Goal: Find specific page/section

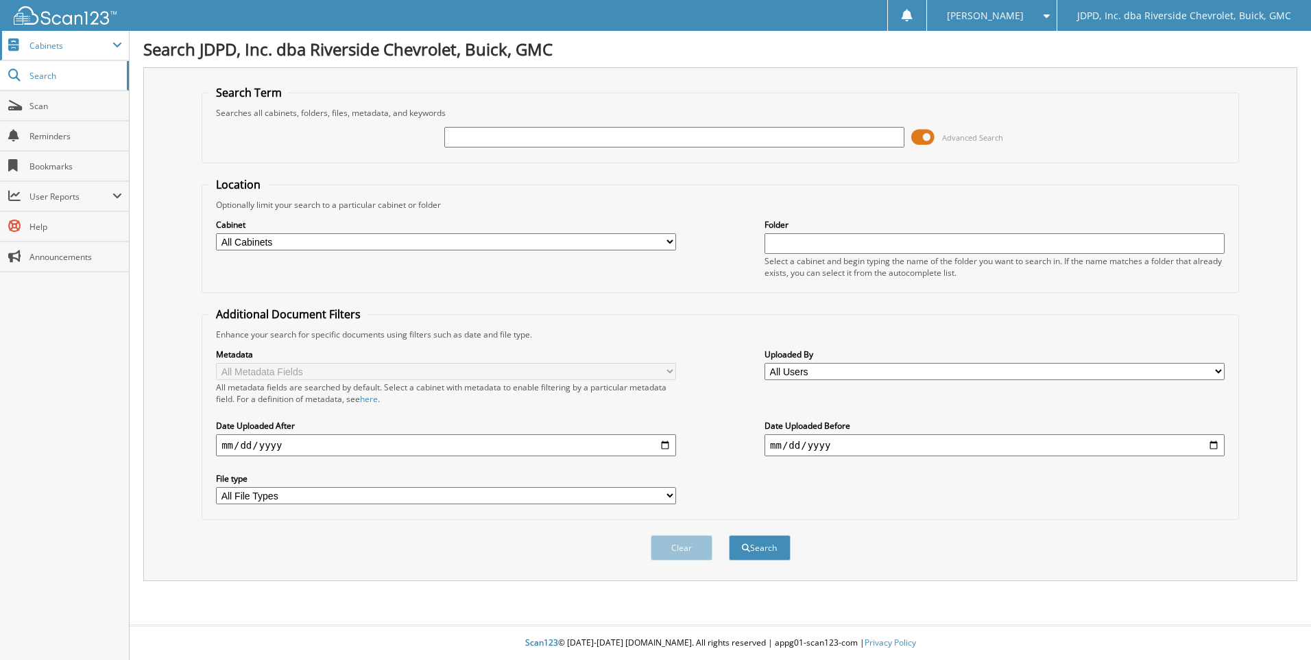
click at [101, 44] on span "Cabinets" at bounding box center [70, 46] width 83 height 12
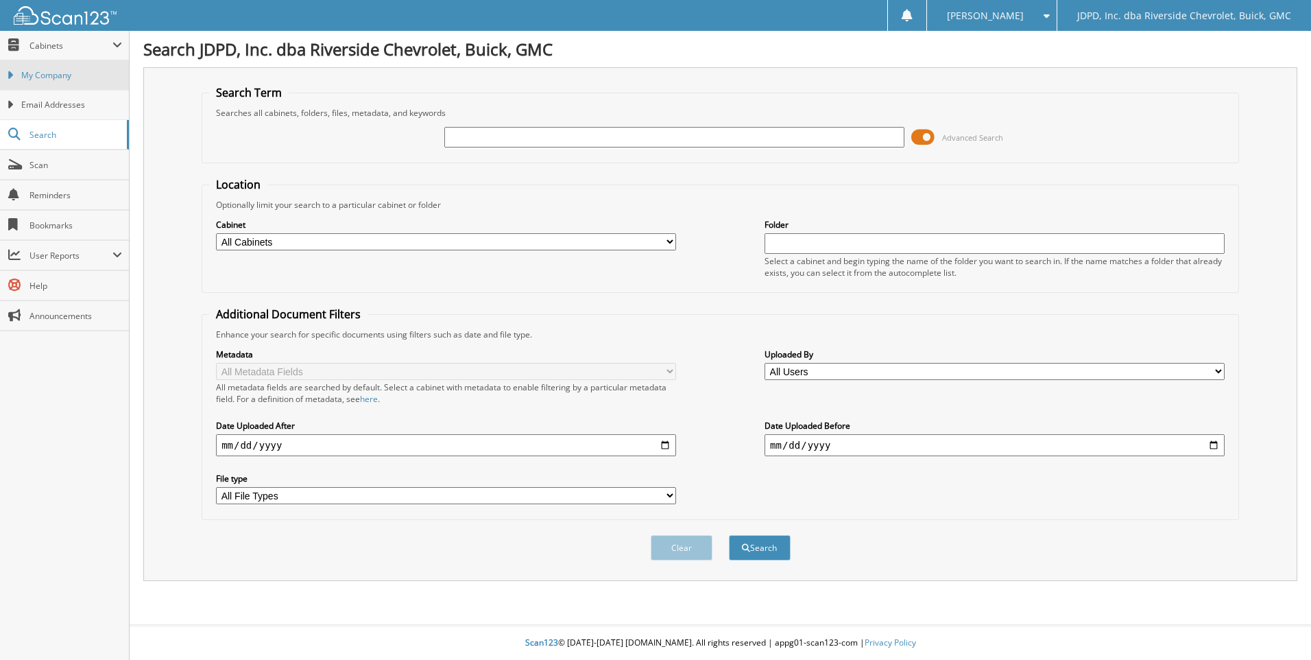
click at [55, 84] on link "My Company" at bounding box center [64, 74] width 129 height 29
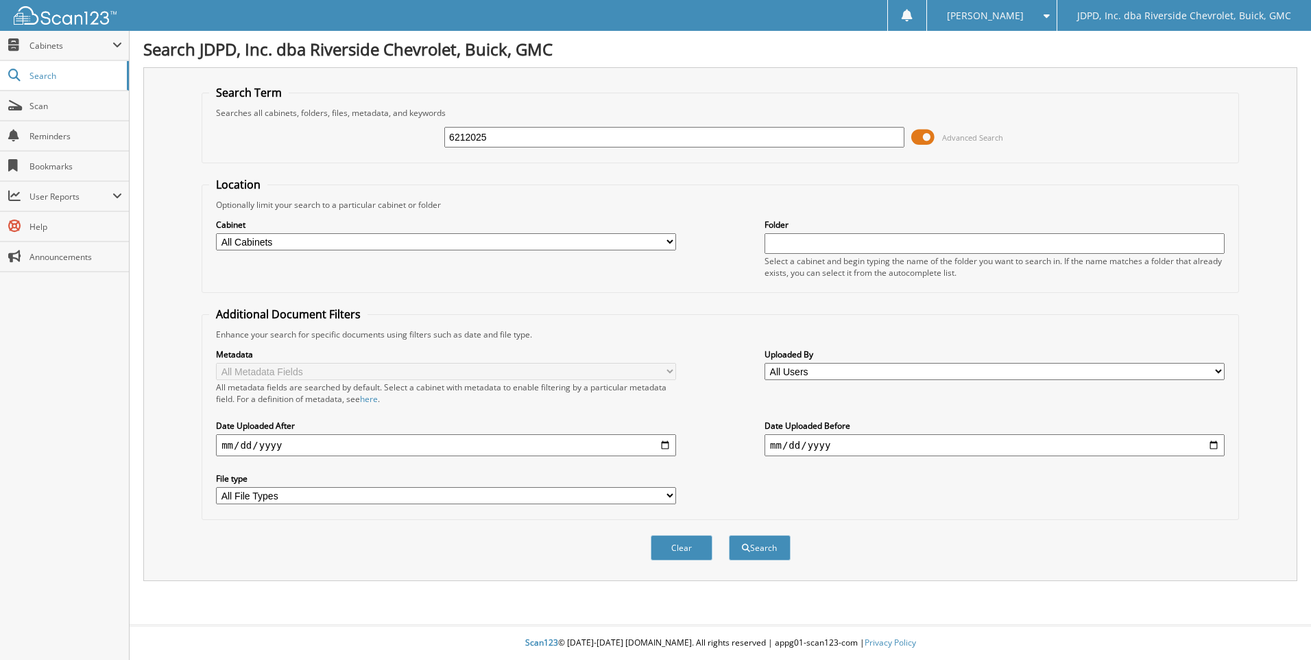
type input "6212025"
click at [729, 535] on button "Search" at bounding box center [760, 547] width 62 height 25
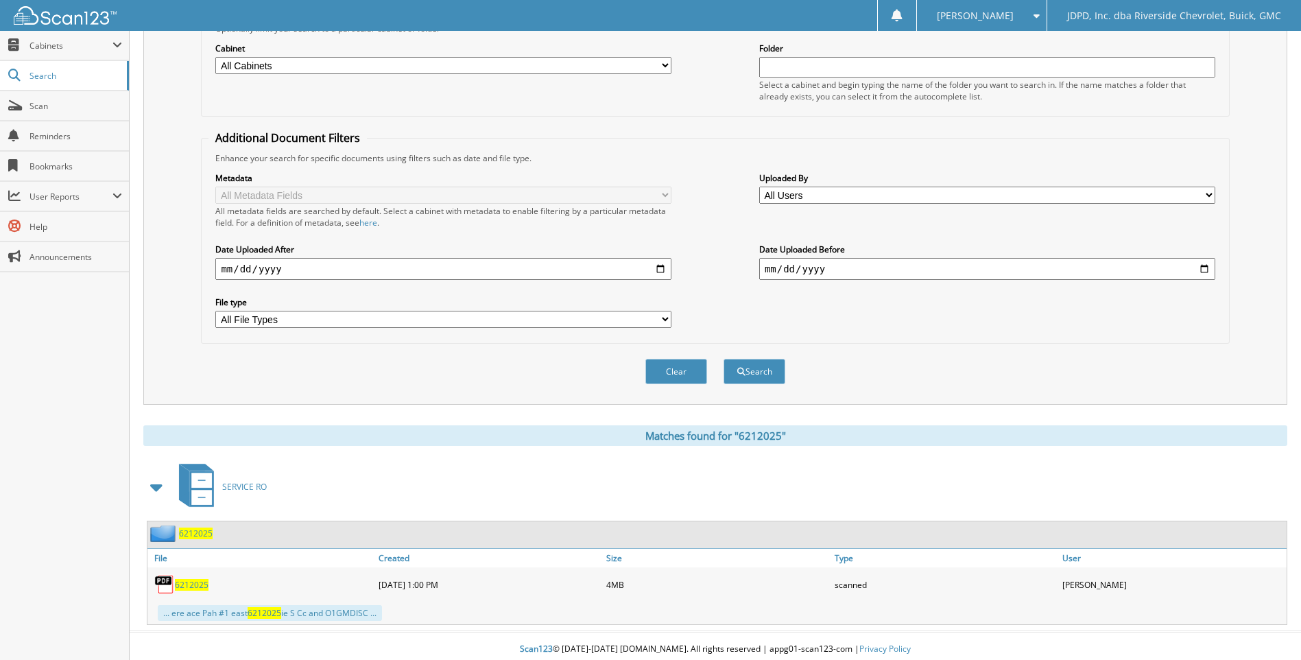
scroll to position [183, 0]
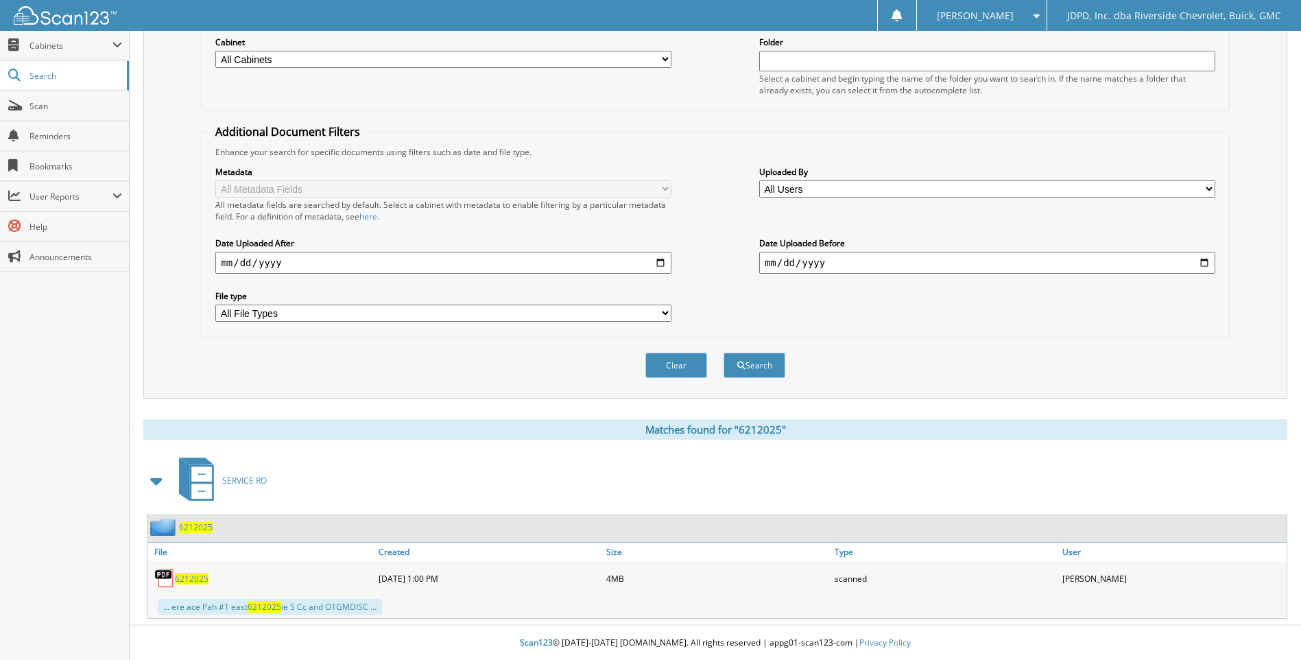
click at [192, 573] on span "6212025" at bounding box center [192, 579] width 34 height 12
